Goal: Use online tool/utility

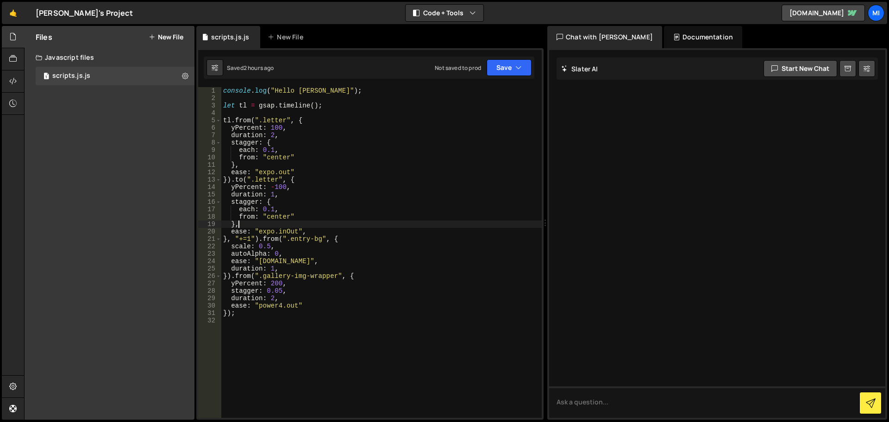
scroll to position [0, 0]
click at [289, 299] on div "console . log ( "Hello [PERSON_NAME]" ) ; let tl = gsap . timeline ( ) ; tl . f…" at bounding box center [381, 259] width 320 height 345
type textarea "duration: 2,"
type textarea "stagger: {"
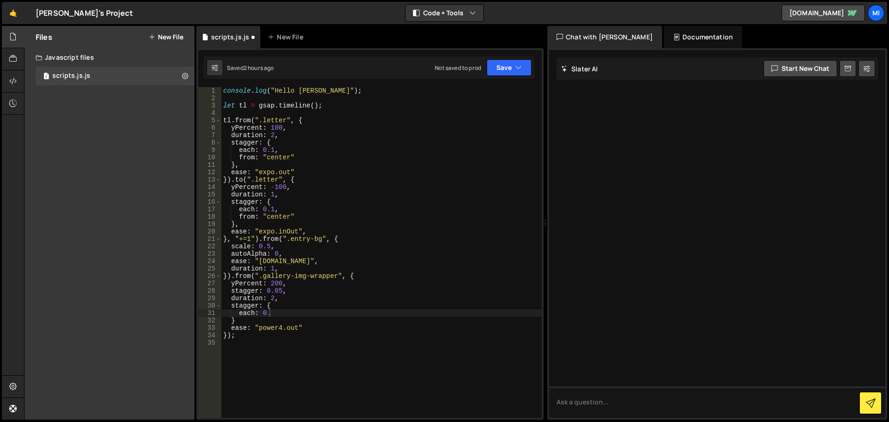
click at [289, 310] on div "console . log ( "Hello [PERSON_NAME]" ) ; let tl = gsap . timeline ( ) ; tl . f…" at bounding box center [381, 259] width 320 height 345
drag, startPoint x: 294, startPoint y: 290, endPoint x: 213, endPoint y: 289, distance: 81.1
click at [213, 289] on div "each: 0.05 1 2 3 4 5 6 7 8 9 10 11 12 13 14 15 16 17 18 19 20 21 22 23 24 25 26…" at bounding box center [370, 252] width 344 height 331
type textarea "stagger: 0.05,"
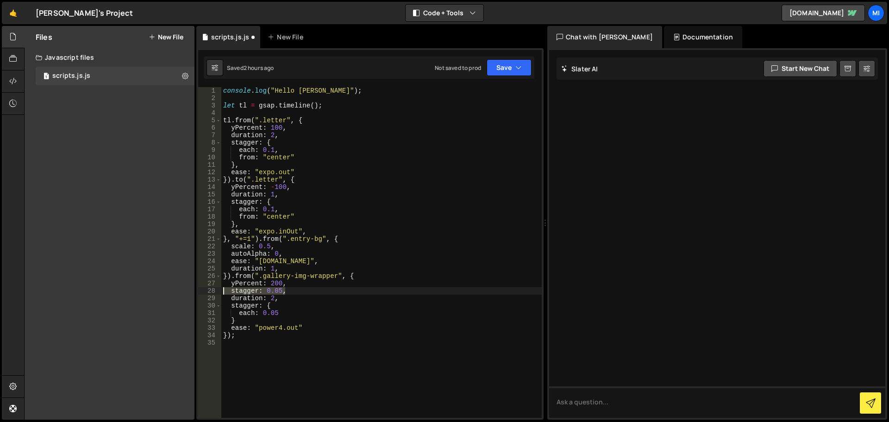
scroll to position [0, 0]
click at [288, 309] on div "console . log ( "Hello [PERSON_NAME]" ) ; let tl = gsap . timeline ( ) ; tl . f…" at bounding box center [381, 259] width 320 height 345
click at [289, 307] on div "console . log ( "Hello [PERSON_NAME]" ) ; let tl = gsap . timeline ( ) ; tl . f…" at bounding box center [381, 259] width 320 height 345
type textarea "each: 0.05,"
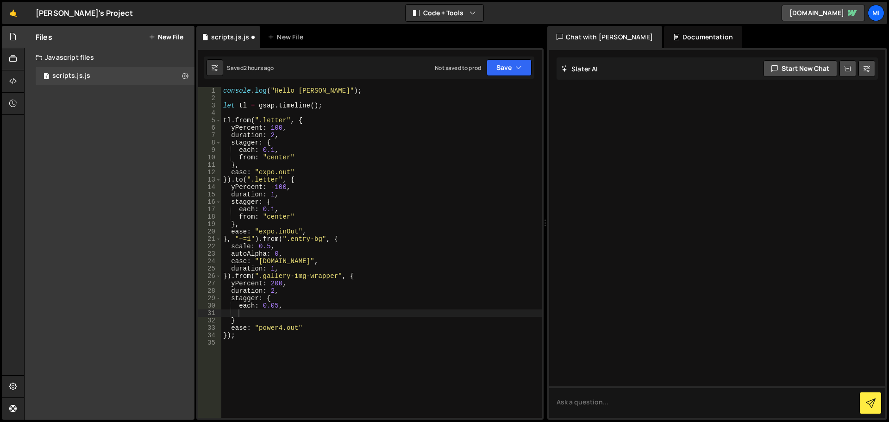
click at [250, 307] on div "console . log ( "Hello [PERSON_NAME]" ) ; let tl = gsap . timeline ( ) ; tl . f…" at bounding box center [381, 259] width 320 height 345
type textarea "amoumt: 0.05,"
click at [257, 316] on div "console . log ( "Hello [PERSON_NAME]" ) ; let tl = gsap . timeline ( ) ; tl . f…" at bounding box center [381, 259] width 320 height 345
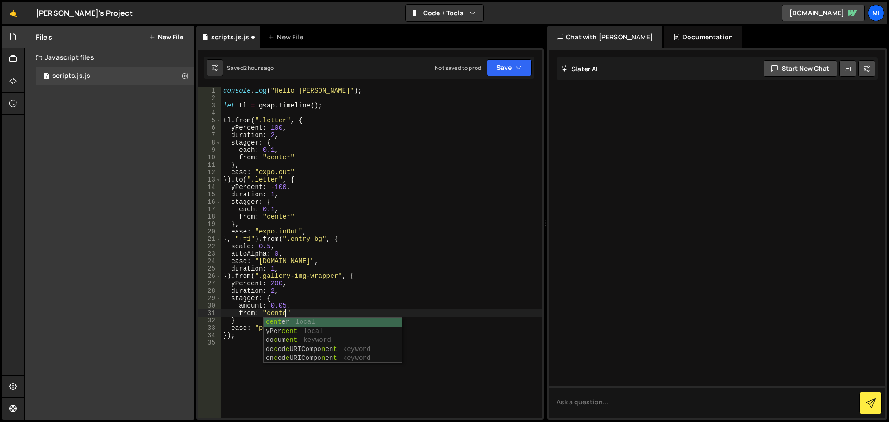
scroll to position [0, 4]
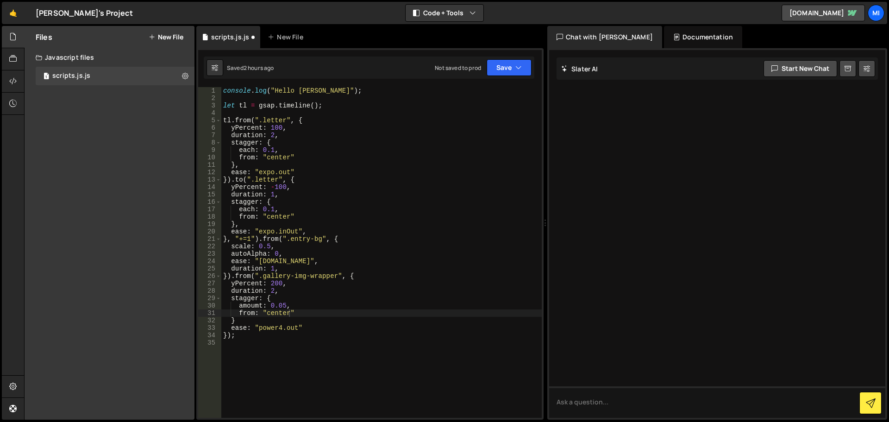
click at [376, 195] on div "console . log ( "Hello [PERSON_NAME]" ) ; let tl = gsap . timeline ( ) ; tl . f…" at bounding box center [381, 259] width 320 height 345
click at [259, 317] on div "console . log ( "Hello [PERSON_NAME]" ) ; let tl = gsap . timeline ( ) ; tl . f…" at bounding box center [381, 259] width 320 height 345
click at [253, 305] on div "console . log ( "Hello [PERSON_NAME]" ) ; let tl = gsap . timeline ( ) ; tl . f…" at bounding box center [381, 259] width 320 height 345
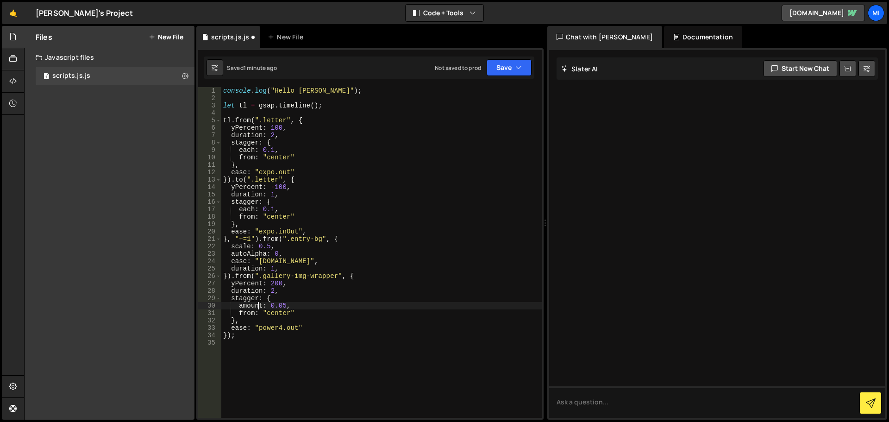
scroll to position [0, 2]
click at [278, 278] on div "console . log ( "Hello [PERSON_NAME]" ) ; let tl = gsap . timeline ( ) ; tl . f…" at bounding box center [381, 259] width 320 height 345
click at [277, 284] on div "console . log ( "Hello [PERSON_NAME]" ) ; let tl = gsap . timeline ( ) ; tl . f…" at bounding box center [381, 259] width 320 height 345
click at [363, 210] on div "console . log ( "Hello [PERSON_NAME]" ) ; let tl = gsap . timeline ( ) ; tl . f…" at bounding box center [381, 259] width 320 height 345
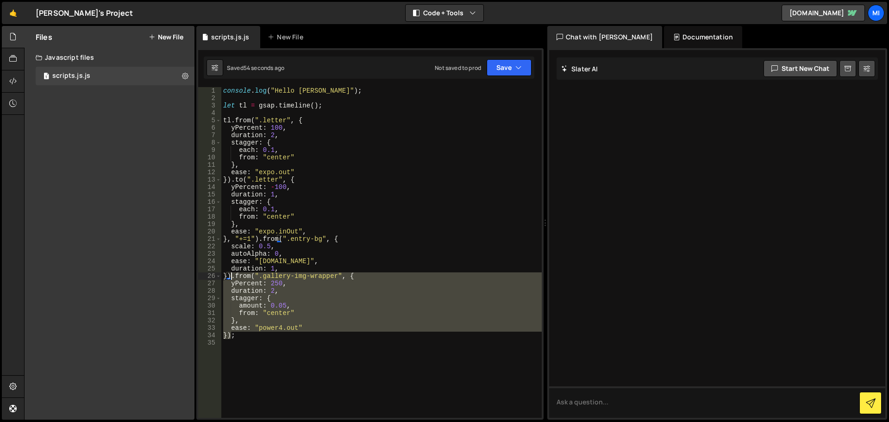
drag, startPoint x: 232, startPoint y: 337, endPoint x: 231, endPoint y: 277, distance: 59.7
click at [231, 277] on div "console . log ( "Hello [PERSON_NAME]" ) ; let tl = gsap . timeline ( ) ; tl . f…" at bounding box center [381, 259] width 320 height 345
click at [231, 337] on div "console . log ( "Hello [PERSON_NAME]" ) ; let tl = gsap . timeline ( ) ; tl . f…" at bounding box center [381, 252] width 320 height 331
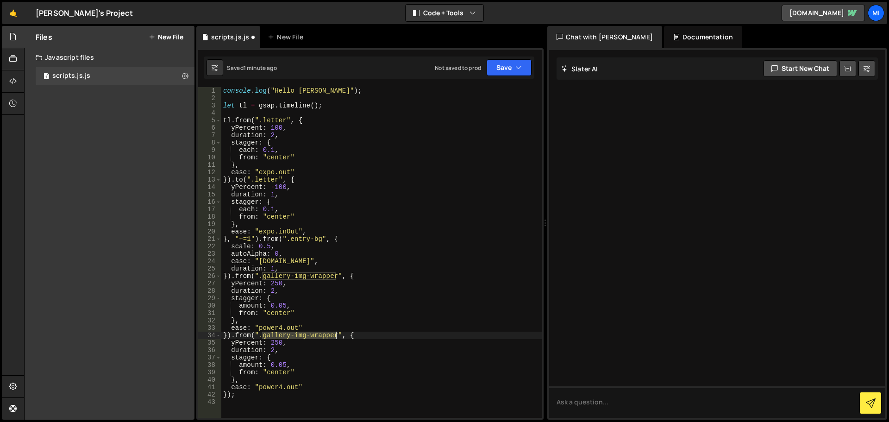
drag, startPoint x: 263, startPoint y: 335, endPoint x: 335, endPoint y: 333, distance: 72.3
click at [335, 333] on div "console . log ( "Hello [PERSON_NAME]" ) ; let tl = gsap . timeline ( ) ; tl . f…" at bounding box center [381, 259] width 320 height 345
click at [336, 335] on div "console . log ( "Hello [PERSON_NAME]" ) ; let tl = gsap . timeline ( ) ; tl . f…" at bounding box center [381, 252] width 320 height 331
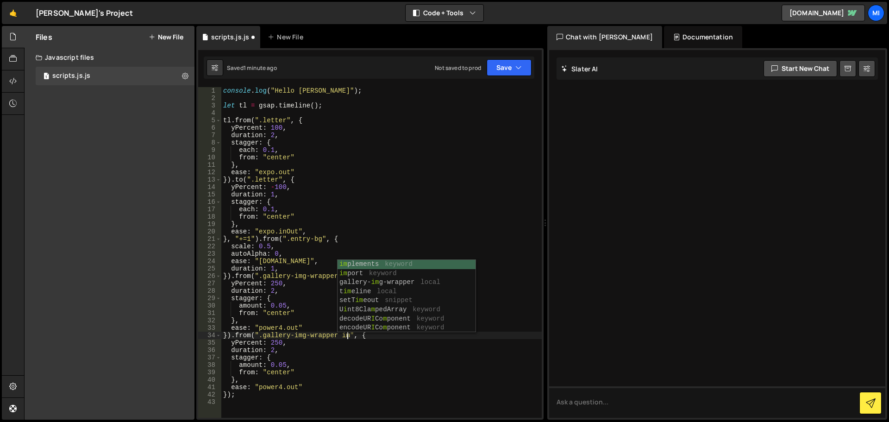
scroll to position [0, 9]
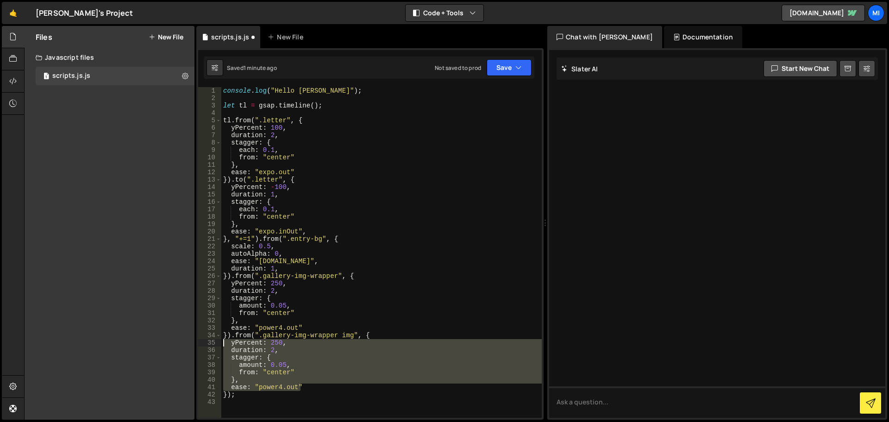
drag, startPoint x: 311, startPoint y: 384, endPoint x: 222, endPoint y: 345, distance: 97.5
click at [222, 345] on div "console . log ( "Hello [PERSON_NAME]" ) ; let tl = gsap . timeline ( ) ; tl . f…" at bounding box center [381, 259] width 320 height 345
type textarea "yPercent: 250, duration: 2,"
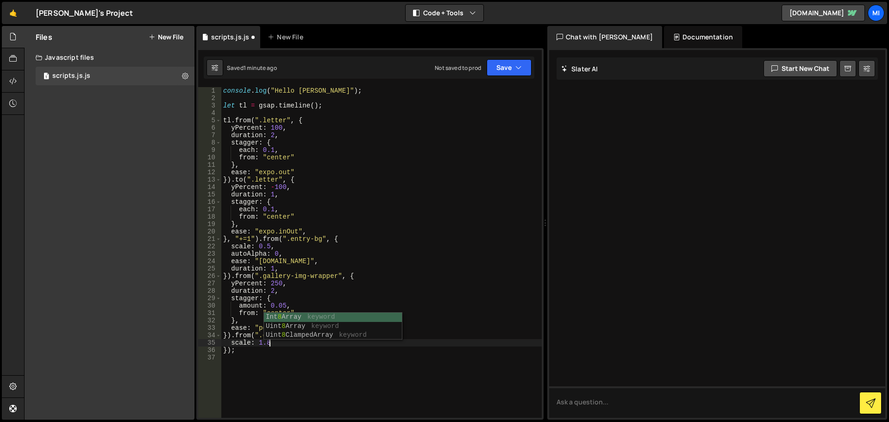
scroll to position [0, 3]
type textarea "scale: 1.8,"
type textarea "p"
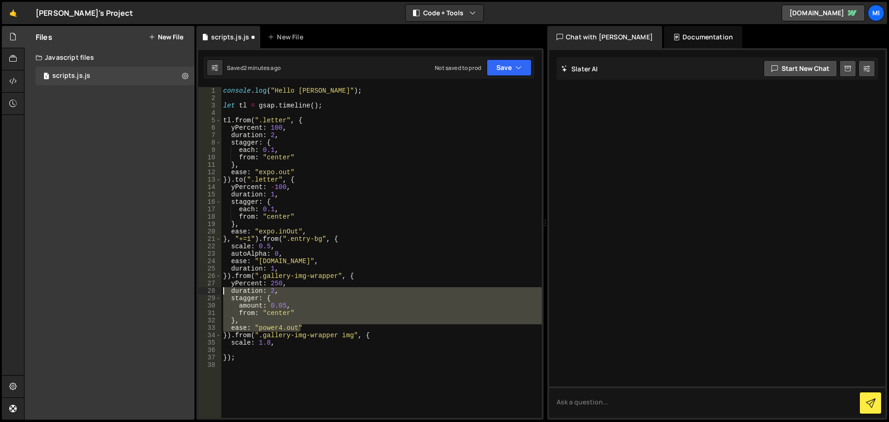
drag, startPoint x: 311, startPoint y: 329, endPoint x: 208, endPoint y: 290, distance: 109.9
click at [208, 290] on div "1 2 3 4 5 6 7 8 9 10 11 12 13 14 15 16 17 18 19 20 21 22 23 24 25 26 27 28 29 3…" at bounding box center [370, 252] width 344 height 331
type textarea "duration: 2, stagger: {"
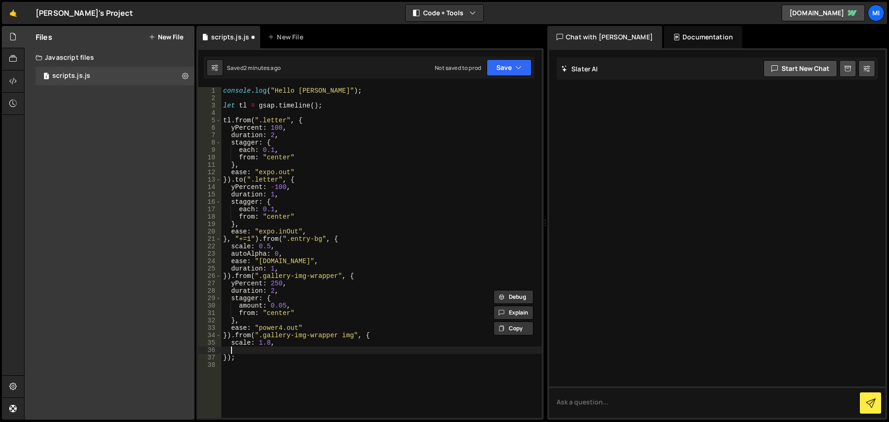
click at [249, 350] on div "console . log ( "Hello [PERSON_NAME]" ) ; let tl = gsap . timeline ( ) ; tl . f…" at bounding box center [381, 259] width 320 height 345
paste textarea "ease: "power4.out""
click at [238, 350] on div "console . log ( "Hello [PERSON_NAME]" ) ; let tl = gsap . timeline ( ) ; tl . f…" at bounding box center [381, 259] width 320 height 345
click at [228, 394] on div "console . log ( "Hello [PERSON_NAME]" ) ; let tl = gsap . timeline ( ) ; tl . f…" at bounding box center [381, 259] width 320 height 345
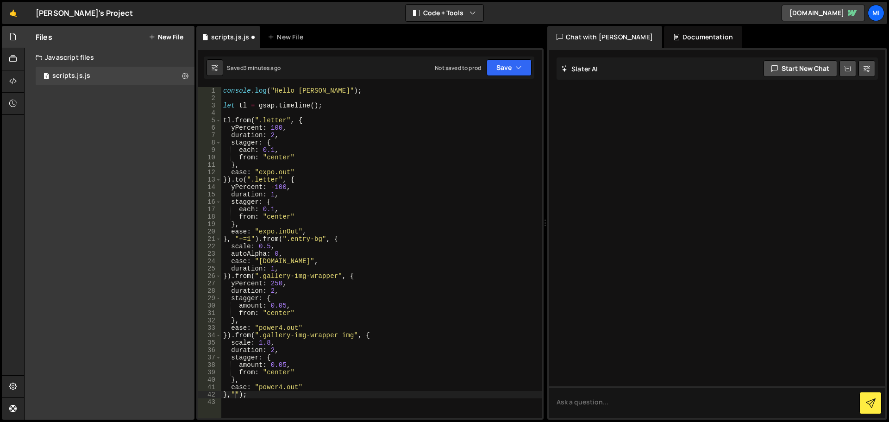
click at [235, 397] on div "console . log ( "Hello [PERSON_NAME]" ) ; let tl = gsap . timeline ( ) ; tl . f…" at bounding box center [381, 259] width 320 height 345
click at [236, 396] on div "console . log ( "Hello [PERSON_NAME]" ) ; let tl = gsap . timeline ( ) ; tl . f…" at bounding box center [381, 259] width 320 height 345
click at [372, 187] on div "console . log ( "Hello [PERSON_NAME]" ) ; let tl = gsap . timeline ( ) ; tl . f…" at bounding box center [381, 259] width 320 height 345
drag, startPoint x: 263, startPoint y: 341, endPoint x: 274, endPoint y: 333, distance: 13.5
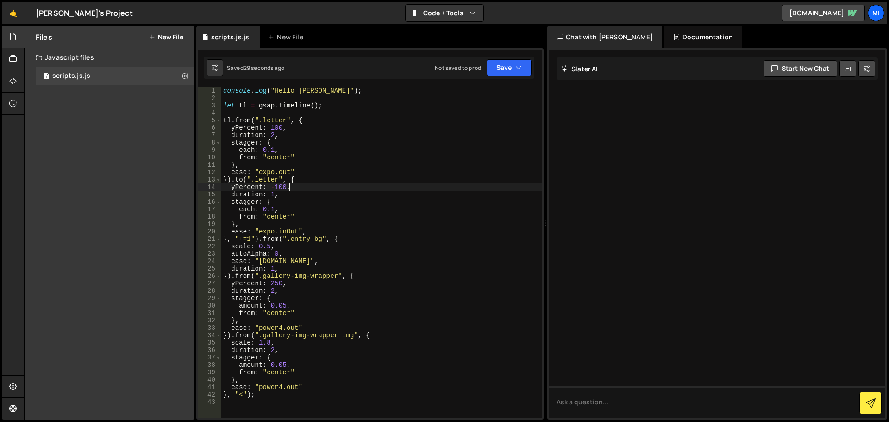
click at [263, 341] on div "console . log ( "Hello [PERSON_NAME]" ) ; let tl = gsap . timeline ( ) ; tl . f…" at bounding box center [381, 259] width 320 height 345
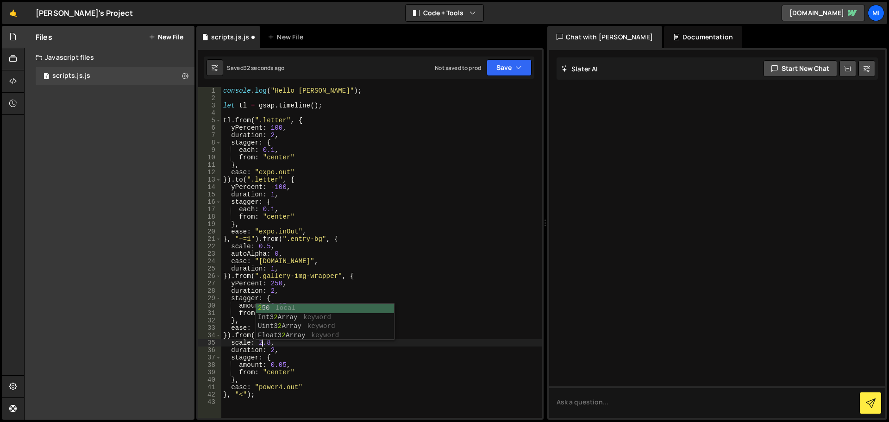
click at [403, 238] on div "console . log ( "Hello [PERSON_NAME]" ) ; let tl = gsap . timeline ( ) ; tl . f…" at bounding box center [381, 259] width 320 height 345
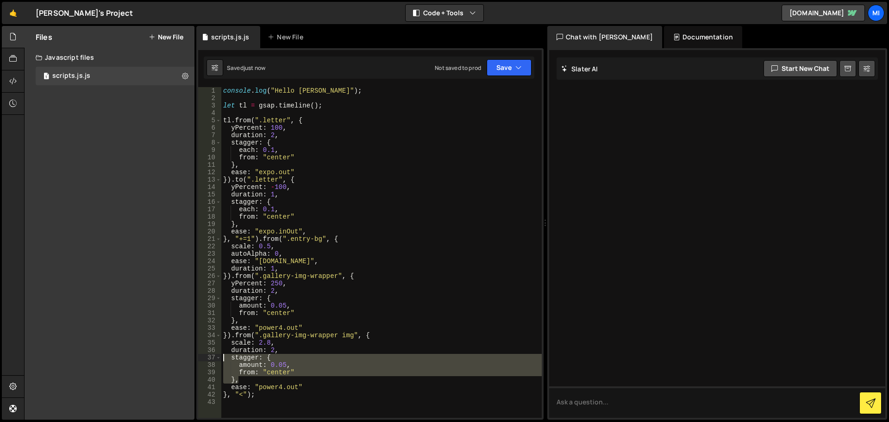
drag, startPoint x: 236, startPoint y: 376, endPoint x: 211, endPoint y: 356, distance: 32.6
click at [211, 356] on div "}, "+=1").from(".entry-bg", { 1 2 3 4 5 6 7 8 9 10 11 12 13 14 15 16 17 18 19 2…" at bounding box center [370, 252] width 344 height 331
type textarea "stagger: { amount: 0.05,"
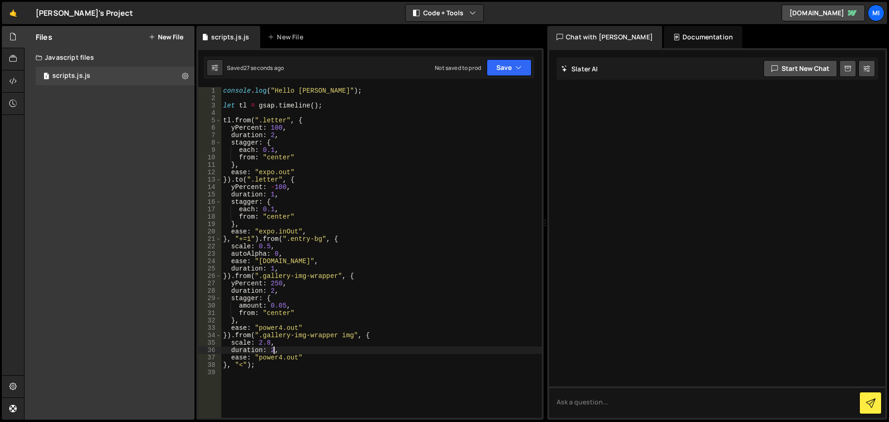
click at [274, 350] on div "console . log ( "Hello [PERSON_NAME]" ) ; let tl = gsap . timeline ( ) ; tl . f…" at bounding box center [381, 259] width 320 height 345
click at [273, 352] on div "console . log ( "Hello [PERSON_NAME]" ) ; let tl = gsap . timeline ( ) ; tl . f…" at bounding box center [381, 259] width 320 height 345
click at [338, 230] on div "console . log ( "Hello [PERSON_NAME]" ) ; let tl = gsap . timeline ( ) ; tl . f…" at bounding box center [381, 259] width 320 height 345
click at [275, 156] on div "console . log ( "Hello [PERSON_NAME]" ) ; let tl = gsap . timeline ( ) ; tl . f…" at bounding box center [381, 259] width 320 height 345
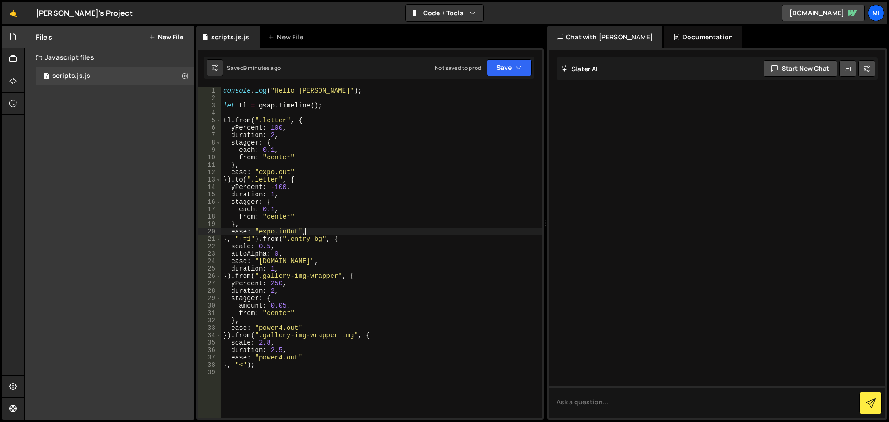
click at [275, 156] on div "console . log ( "Hello [PERSON_NAME]" ) ; let tl = gsap . timeline ( ) ; tl . f…" at bounding box center [381, 259] width 320 height 345
click at [282, 217] on div "console . log ( "Hello [PERSON_NAME]" ) ; let tl = gsap . timeline ( ) ; tl . f…" at bounding box center [381, 259] width 320 height 345
click at [249, 238] on div "console . log ( "Hello [PERSON_NAME]" ) ; let tl = gsap . timeline ( ) ; tl . f…" at bounding box center [381, 259] width 320 height 345
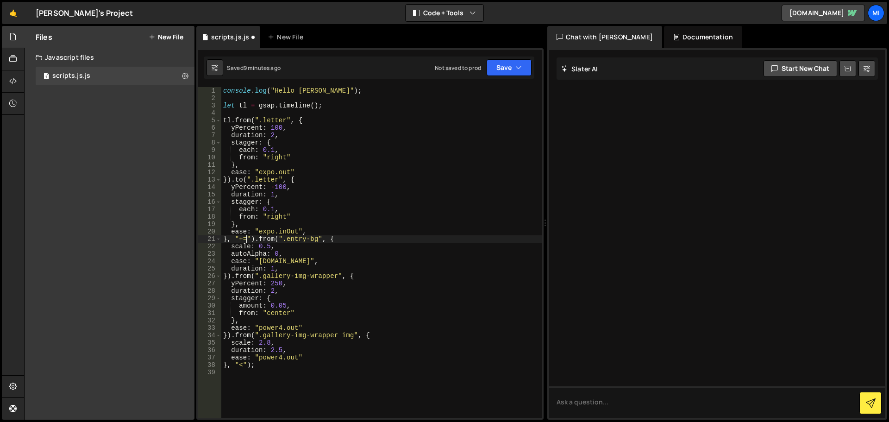
scroll to position [0, 2]
click at [431, 181] on div "console . log ( "Hello [PERSON_NAME]" ) ; let tl = gsap . timeline ( ) ; tl . f…" at bounding box center [381, 259] width 320 height 345
type textarea "}).to(".letter", {"
